Goal: Browse casually

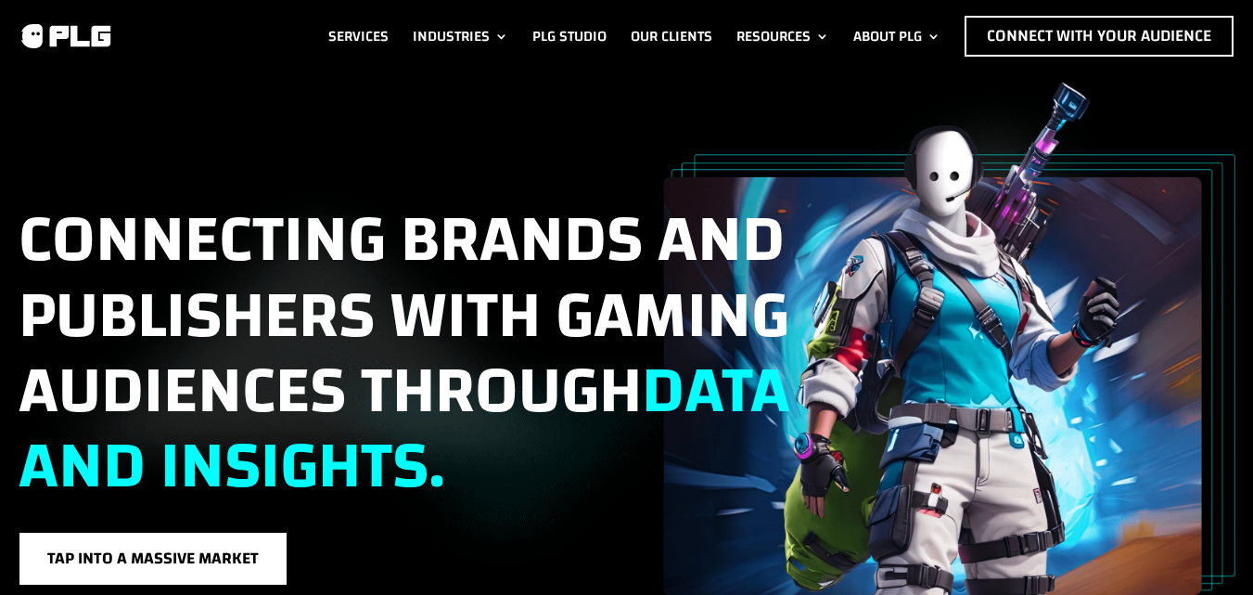
click at [95, 139] on div "Connecting brands and publishers with gaming audiences through data and insight…" at bounding box center [627, 339] width 1217 height 512
click at [68, 109] on div "Connecting brands and publishers with gaming audiences through data and insight…" at bounding box center [627, 339] width 1217 height 512
